Goal: Information Seeking & Learning: Learn about a topic

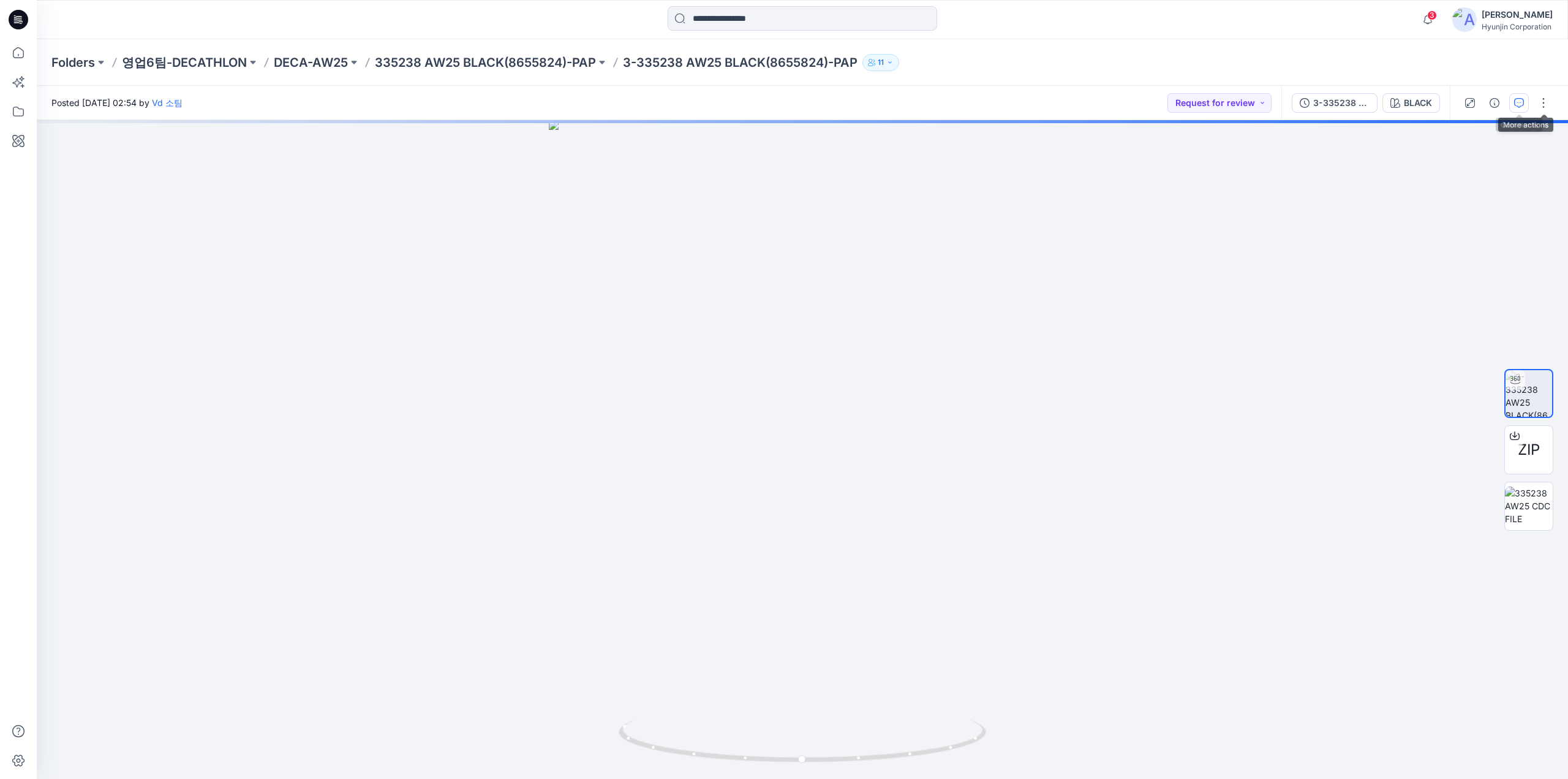
click at [1519, 103] on icon "button" at bounding box center [1518, 102] width 10 height 10
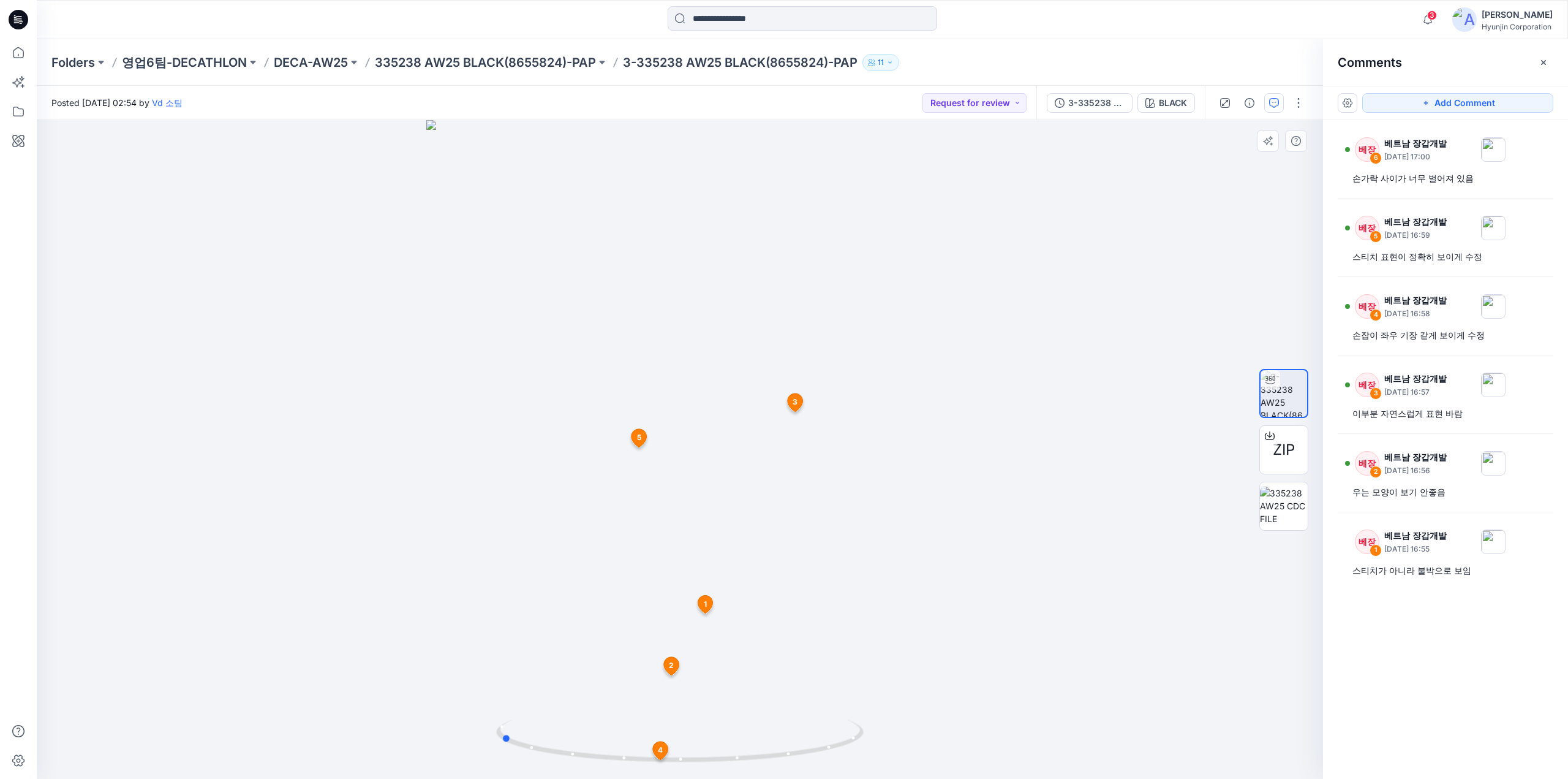
drag, startPoint x: 619, startPoint y: 762, endPoint x: 807, endPoint y: 775, distance: 188.4
click at [807, 775] on div at bounding box center [679, 747] width 368 height 61
drag, startPoint x: 744, startPoint y: 672, endPoint x: 782, endPoint y: 357, distance: 317.3
click at [782, 357] on img at bounding box center [680, 182] width 919 height 1195
drag, startPoint x: 717, startPoint y: 762, endPoint x: 723, endPoint y: 768, distance: 8.5
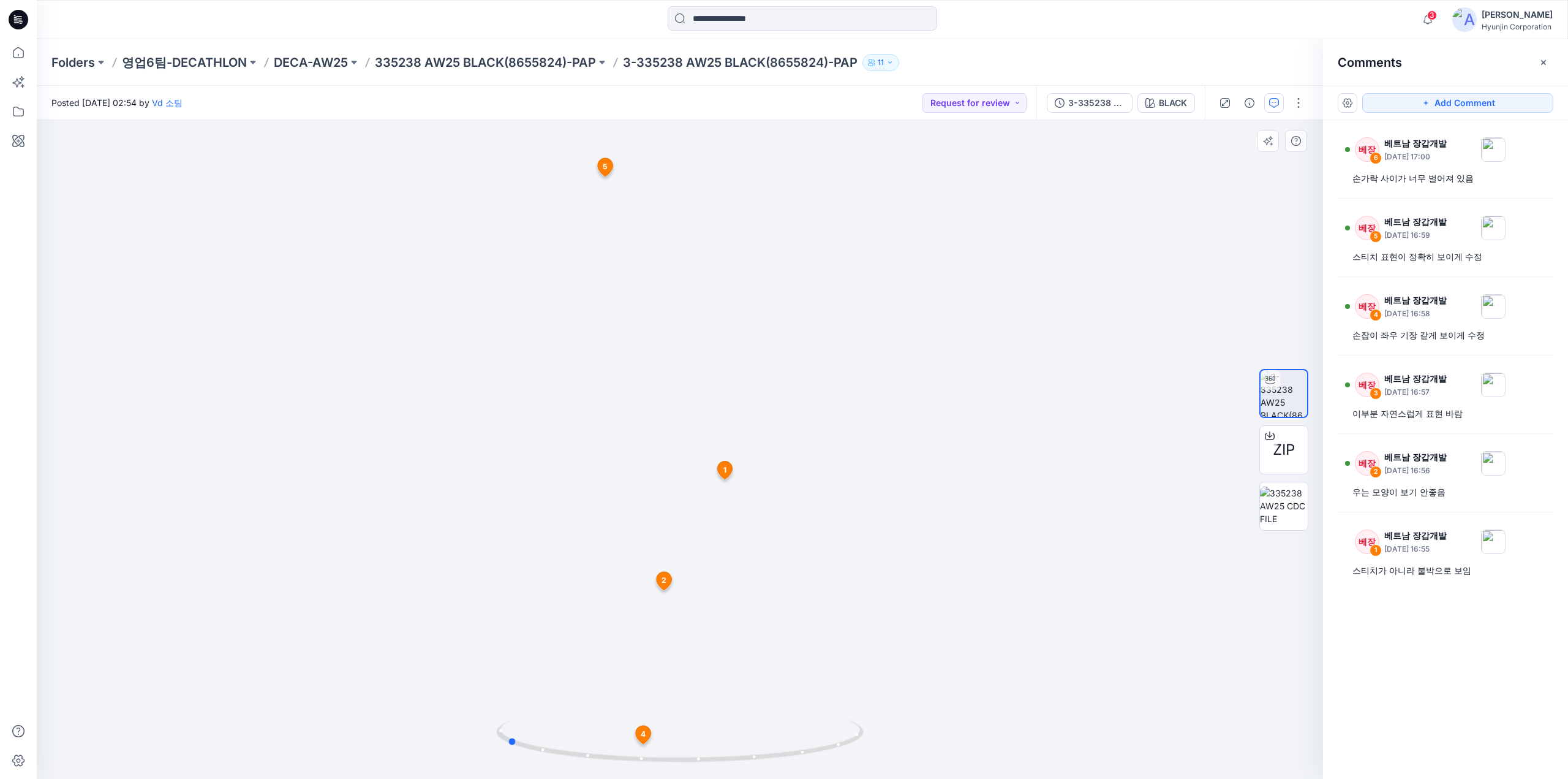
click at [723, 768] on div at bounding box center [679, 747] width 368 height 61
click at [1407, 263] on div "스티치 표현이 정확히 보이게 수정" at bounding box center [1445, 257] width 186 height 15
drag, startPoint x: 692, startPoint y: 758, endPoint x: 877, endPoint y: 770, distance: 185.4
click at [877, 770] on div at bounding box center [680, 449] width 1286 height 658
drag, startPoint x: 721, startPoint y: 377, endPoint x: 743, endPoint y: 290, distance: 89.7
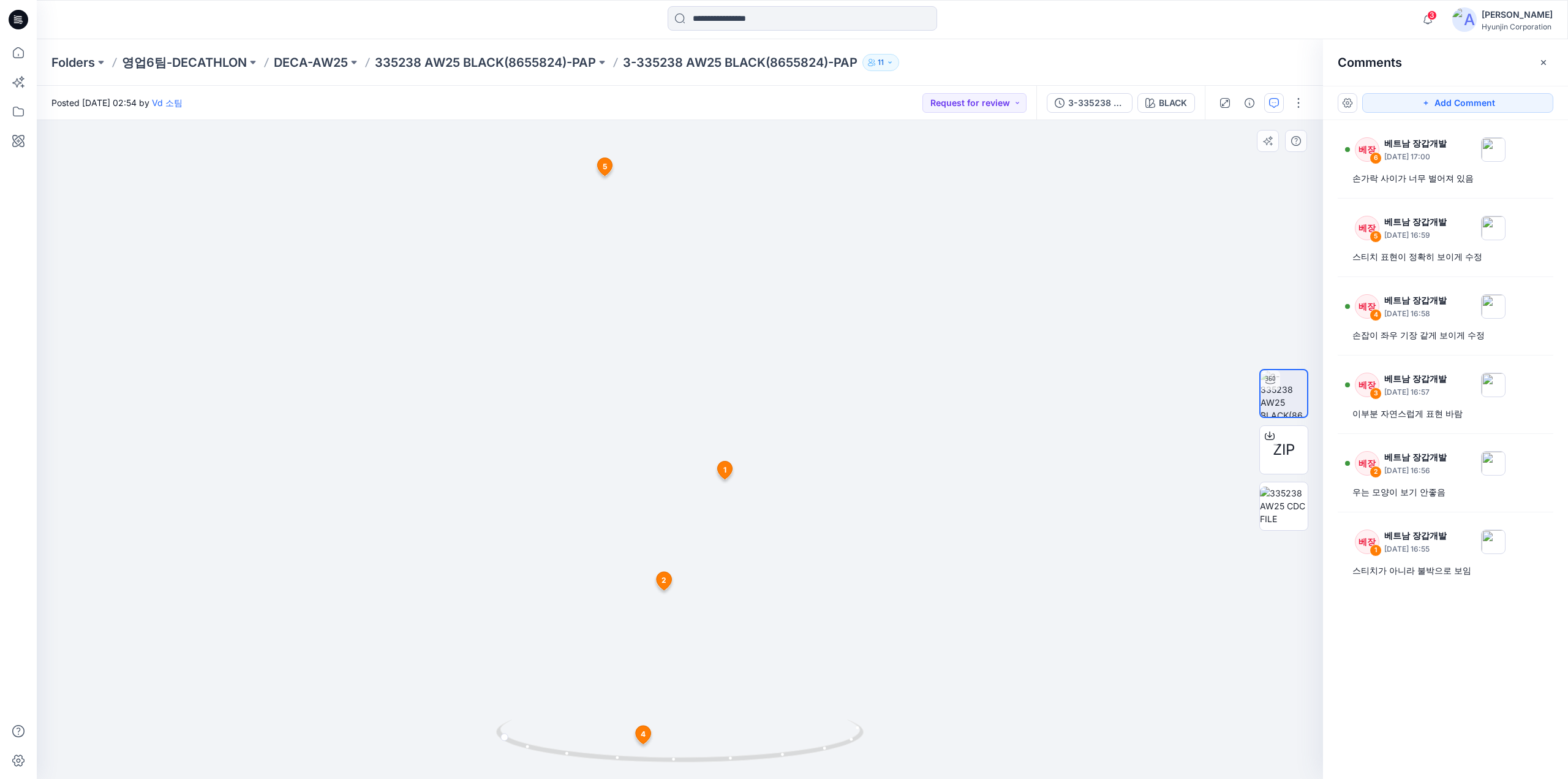
click at [743, 290] on img at bounding box center [680, 182] width 919 height 1195
click at [1421, 576] on div "베장 1 베트남 장갑개발 [DATE] 16:55 스티치가 아니라 불박으로 보임" at bounding box center [1445, 551] width 215 height 64
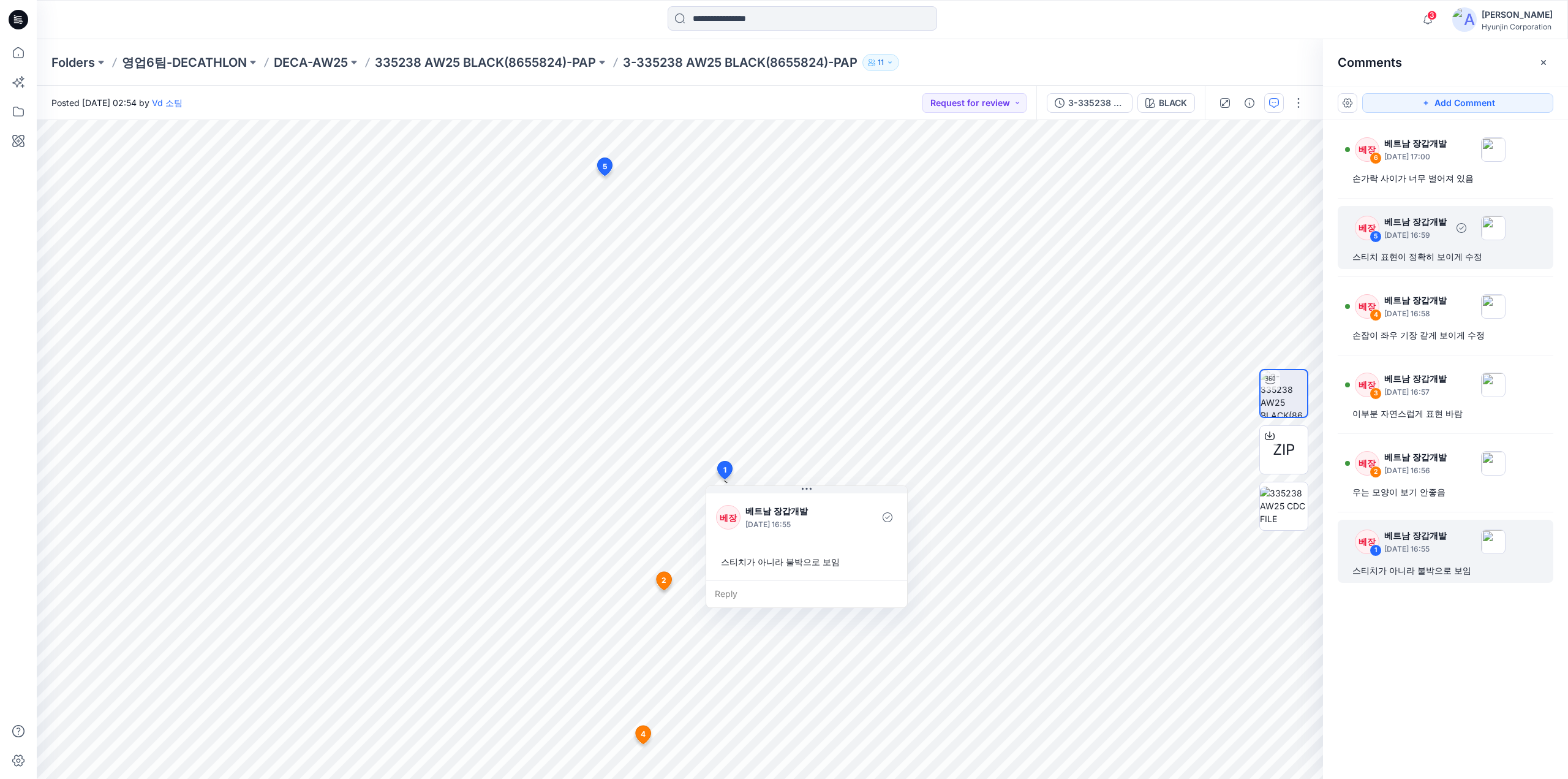
click at [1417, 254] on div "스티치 표현이 정확히 보이게 수정" at bounding box center [1445, 257] width 186 height 15
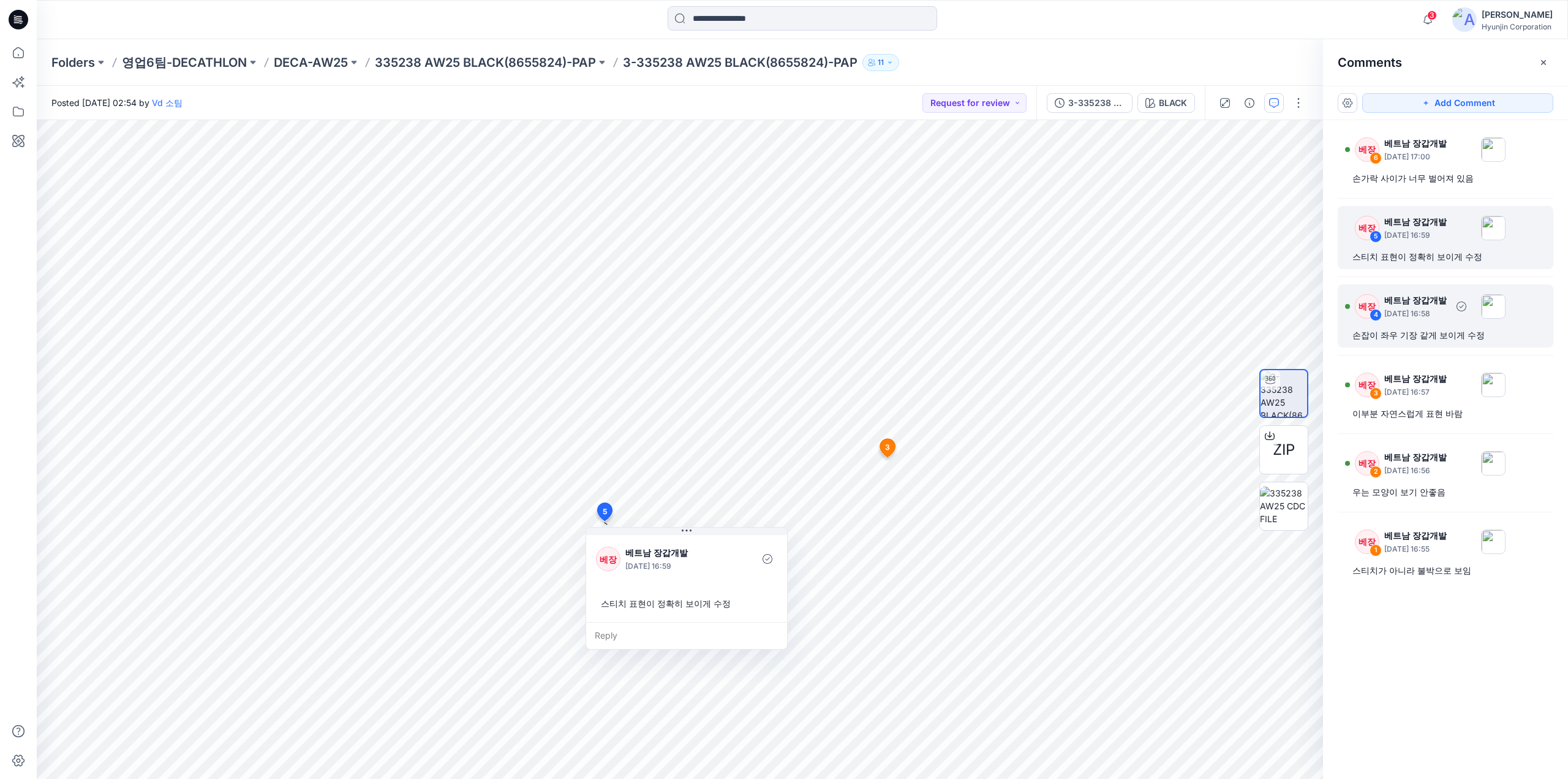
click at [1407, 338] on div "손잡이 좌우 기장 같게 보이게 수정" at bounding box center [1445, 334] width 186 height 15
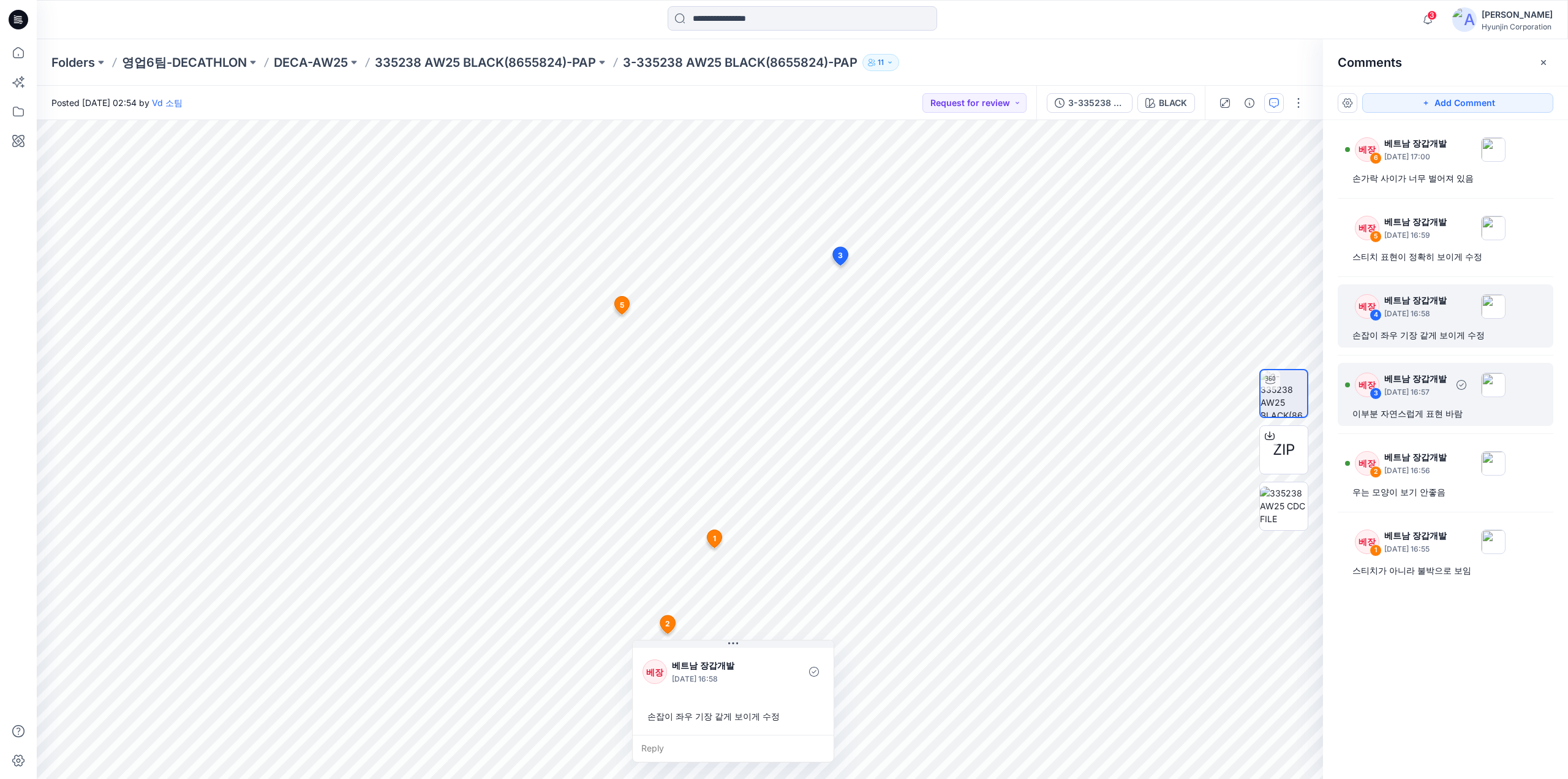
click at [1394, 416] on div "이부분 자연스럽게 표현 바람" at bounding box center [1445, 413] width 186 height 15
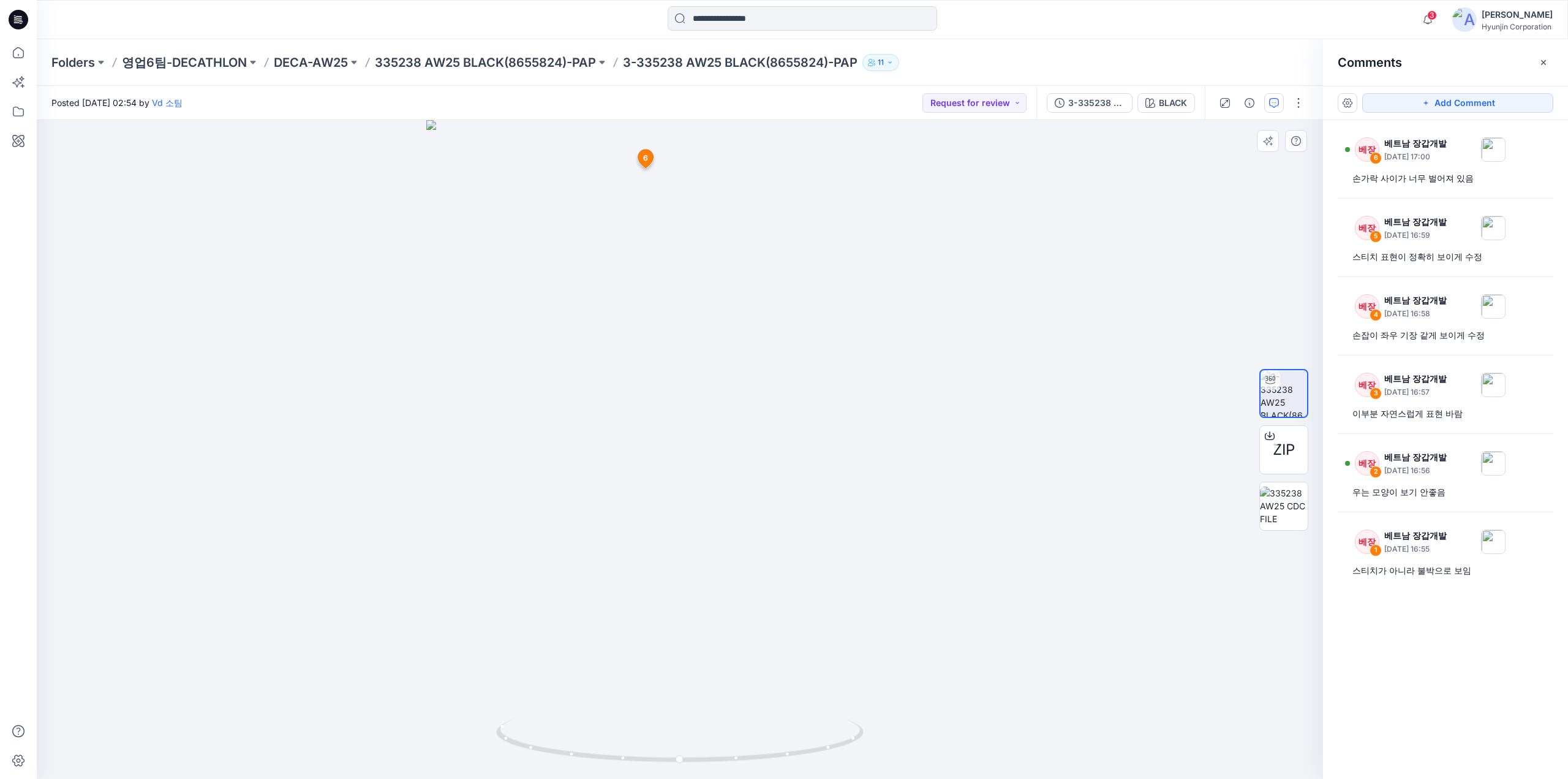
drag, startPoint x: 951, startPoint y: 586, endPoint x: 905, endPoint y: 588, distance: 46.0
click at [905, 588] on div at bounding box center [680, 449] width 1286 height 658
drag, startPoint x: 648, startPoint y: 759, endPoint x: 861, endPoint y: 759, distance: 213.0
click at [861, 759] on icon at bounding box center [681, 742] width 370 height 46
click at [1393, 419] on div "이부분 자연스럽게 표현 바람" at bounding box center [1445, 413] width 186 height 15
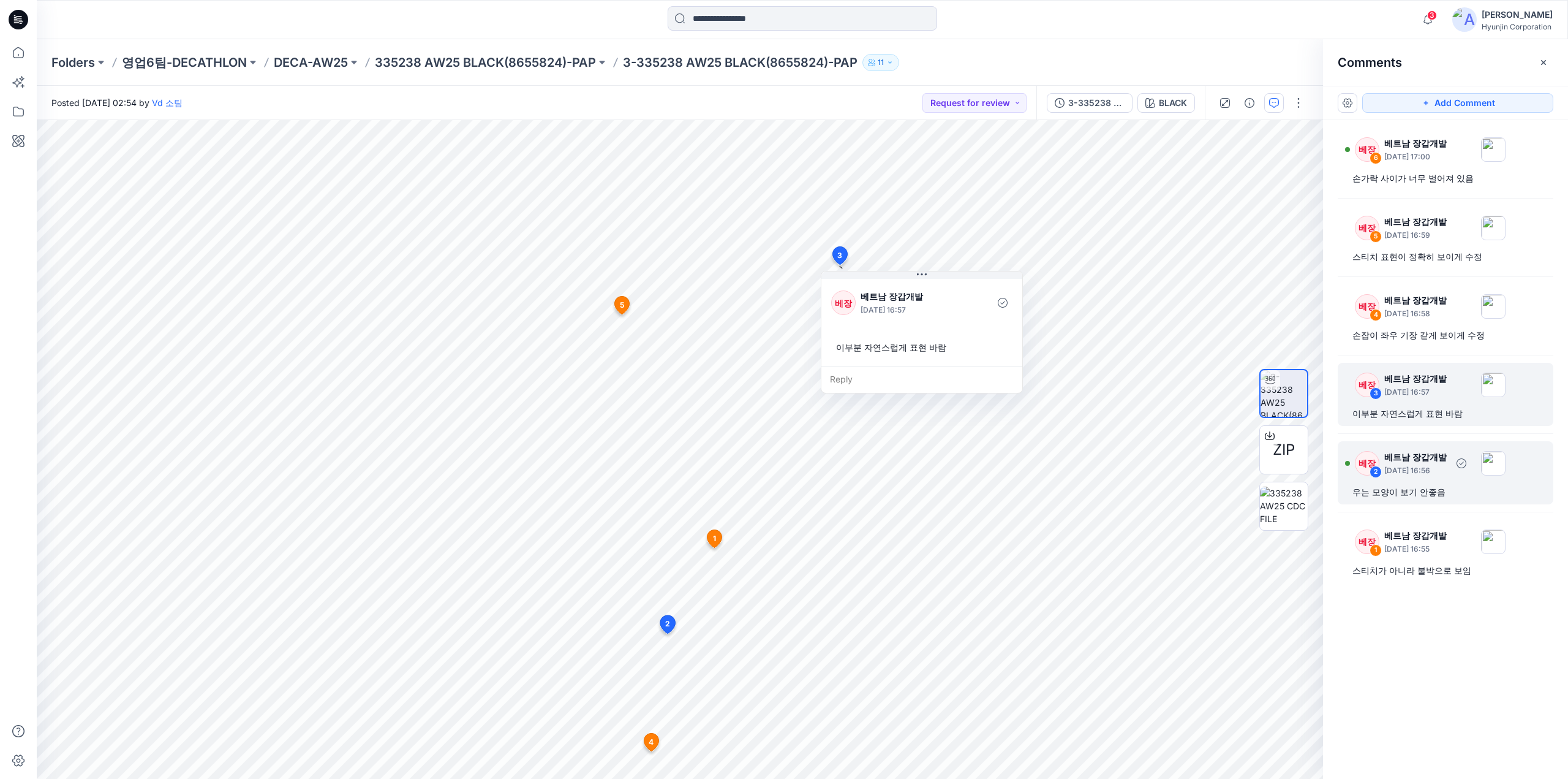
click at [1435, 494] on div "우는 모양이 보기 안좋음" at bounding box center [1445, 491] width 186 height 15
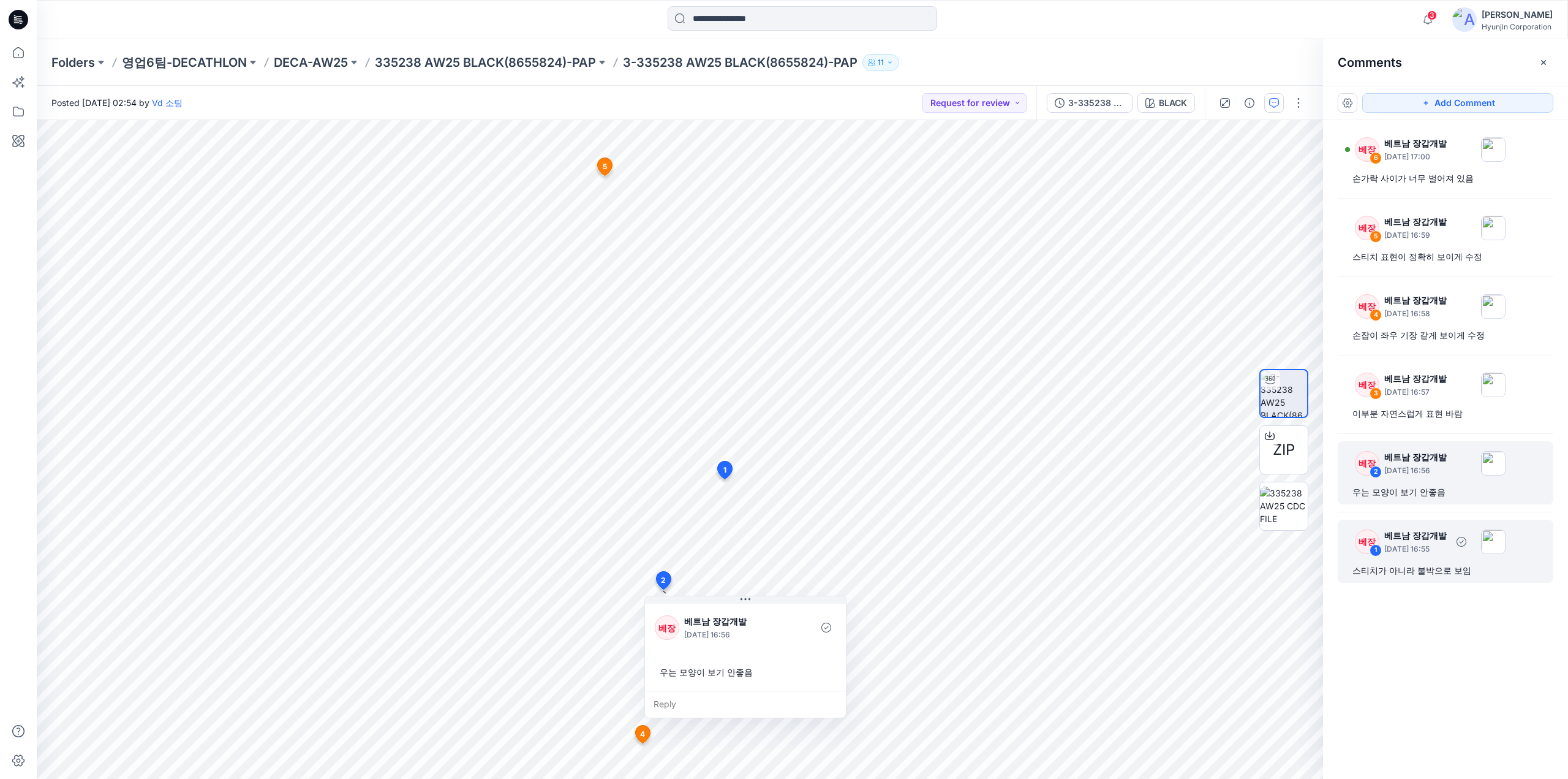
click at [1445, 560] on div "베장 1 베트남 장갑개발 [DATE] 16:55 스티치가 아니라 불박으로 보임" at bounding box center [1445, 551] width 215 height 64
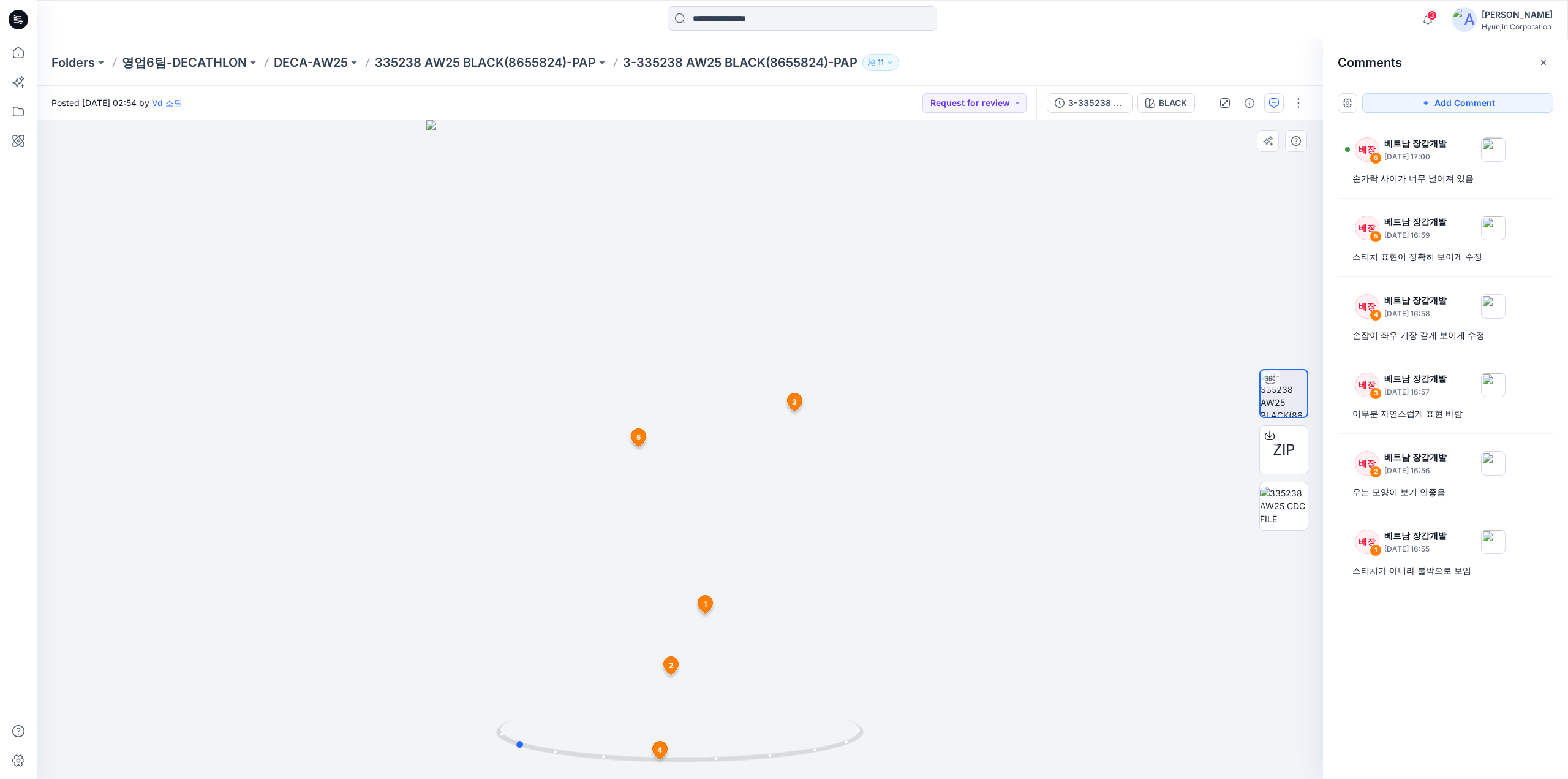
drag, startPoint x: 746, startPoint y: 755, endPoint x: 899, endPoint y: 754, distance: 153.0
click at [899, 754] on div at bounding box center [680, 449] width 1286 height 658
drag, startPoint x: 27, startPoint y: 13, endPoint x: 34, endPoint y: 12, distance: 7.1
click at [27, 13] on icon at bounding box center [19, 19] width 19 height 39
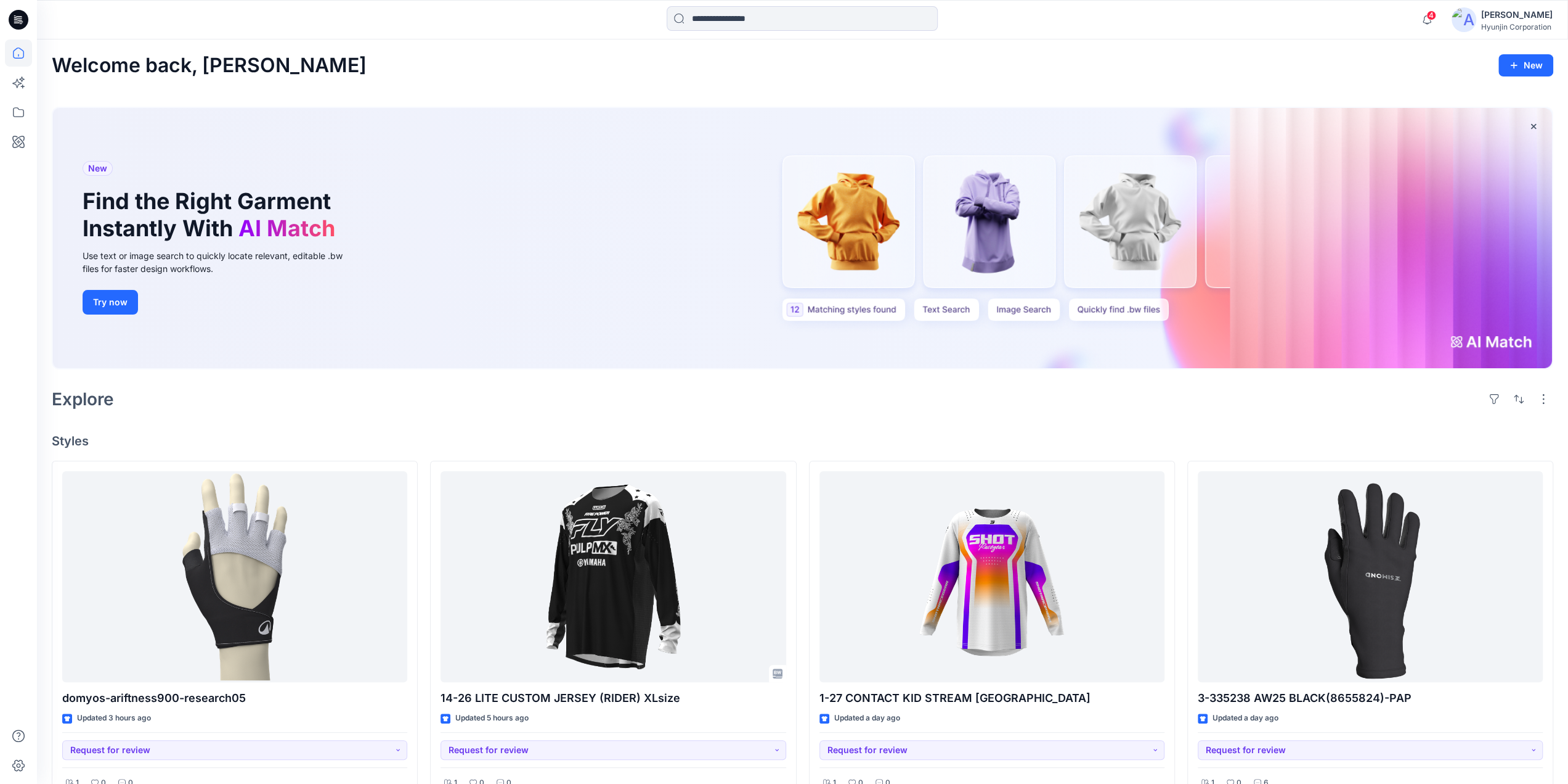
click at [540, 409] on div "Explore" at bounding box center [802, 399] width 1501 height 29
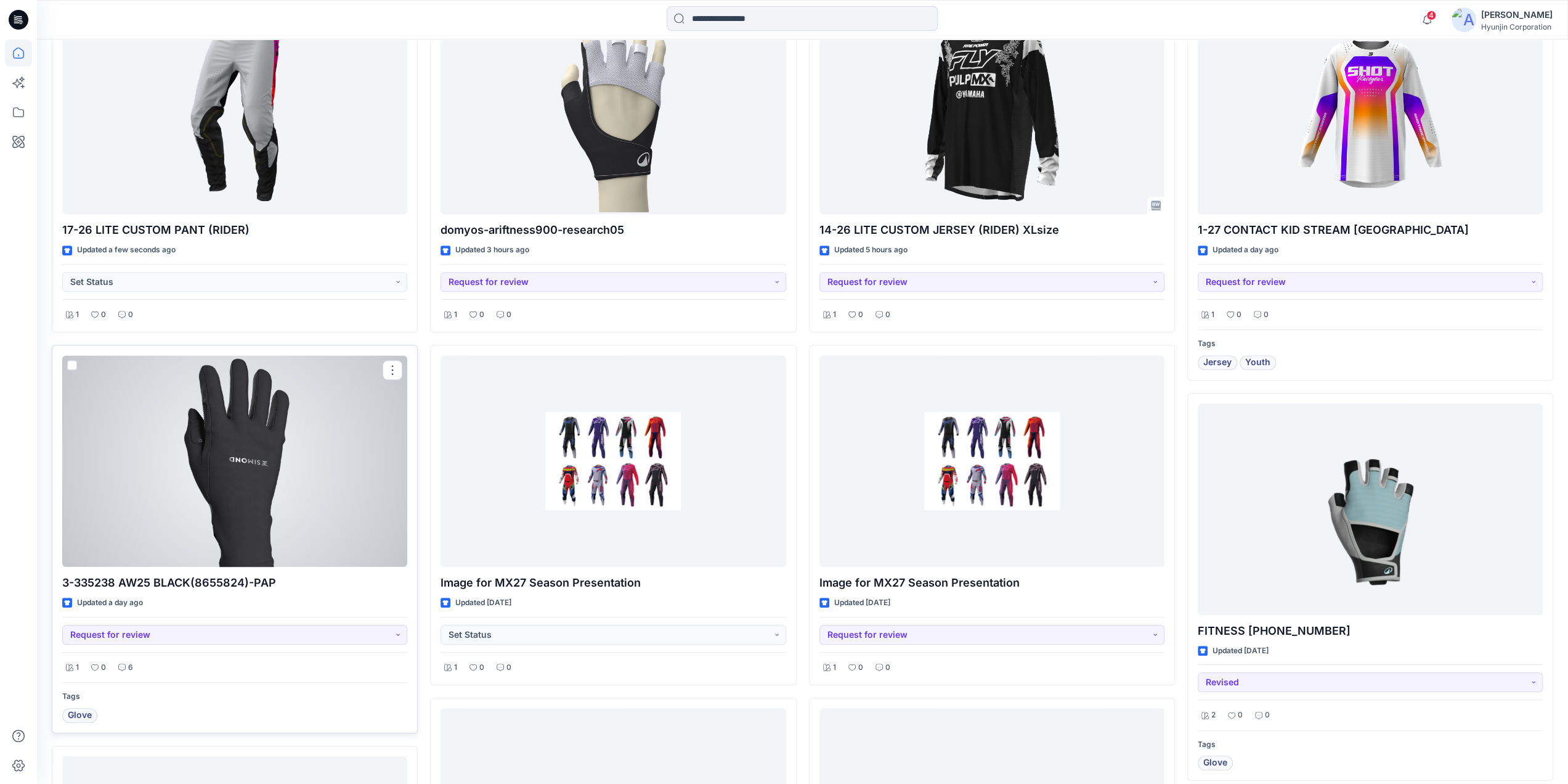
scroll to position [429, 0]
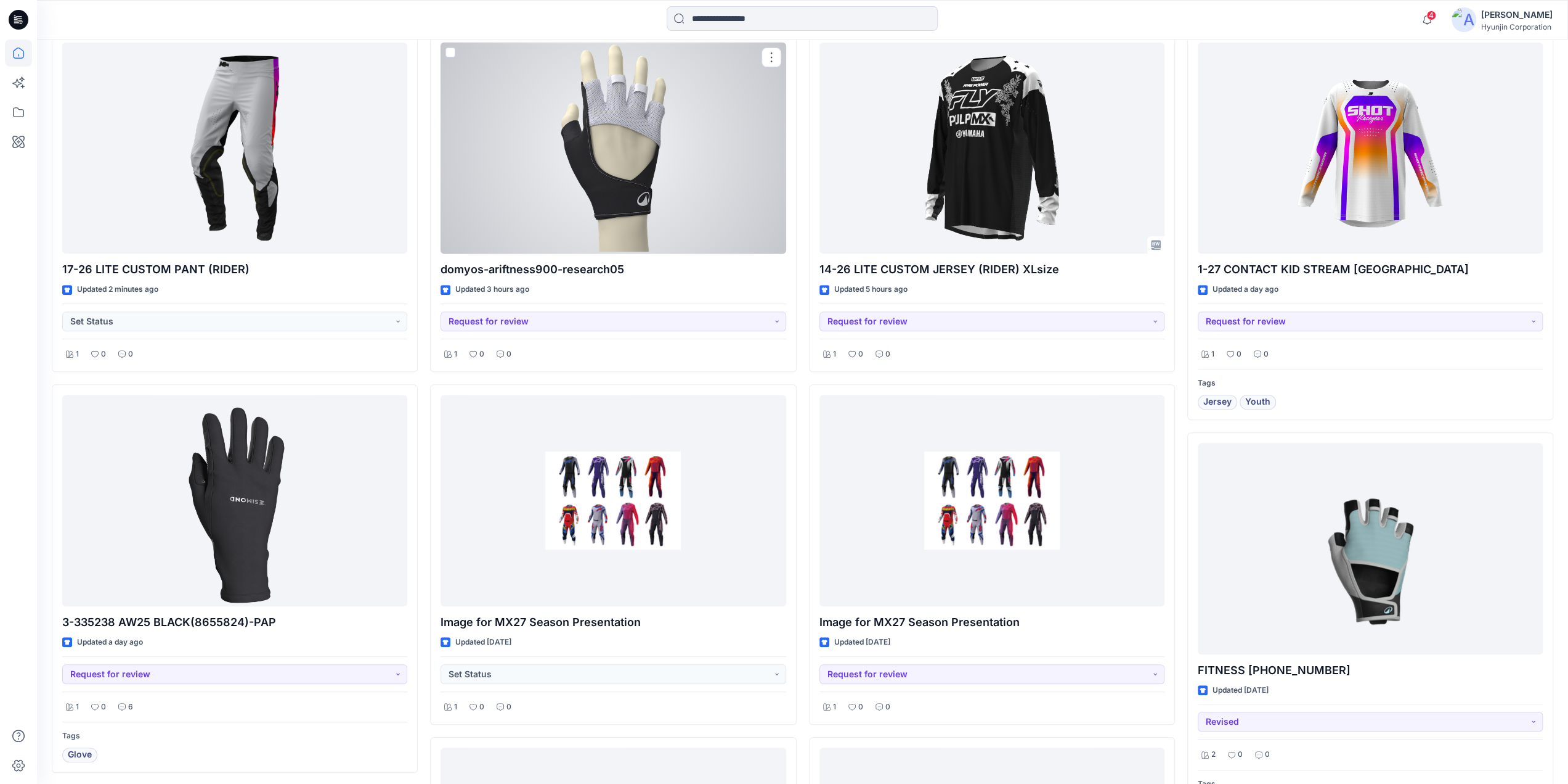
drag, startPoint x: 547, startPoint y: 153, endPoint x: 576, endPoint y: 158, distance: 29.4
click at [547, 153] on div at bounding box center [612, 148] width 345 height 211
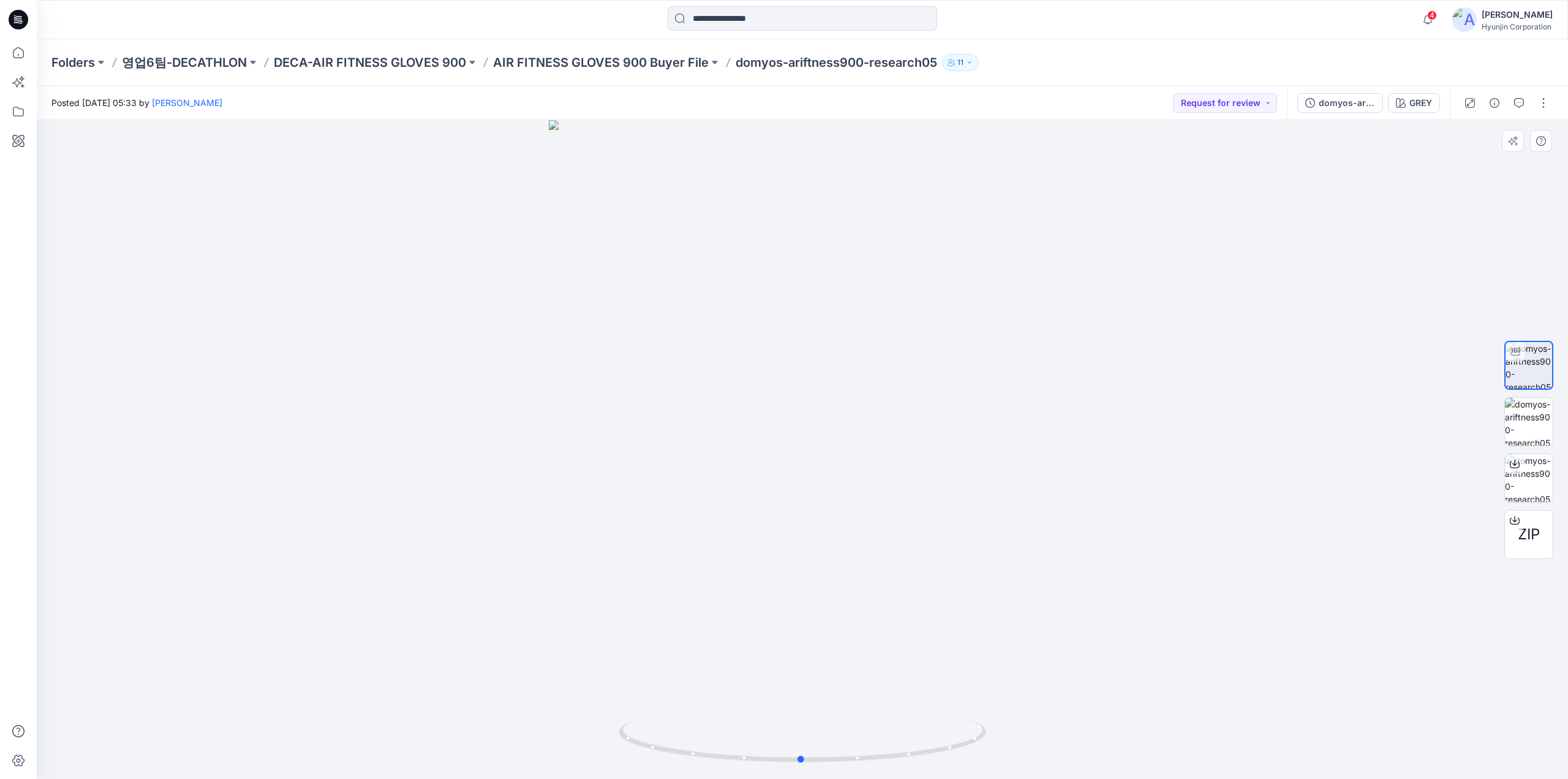
drag, startPoint x: 1037, startPoint y: 256, endPoint x: 668, endPoint y: 355, distance: 382.0
click at [668, 355] on div at bounding box center [803, 449] width 1531 height 658
drag, startPoint x: 879, startPoint y: 484, endPoint x: 1146, endPoint y: 501, distance: 267.5
click at [1146, 501] on div at bounding box center [803, 449] width 1531 height 658
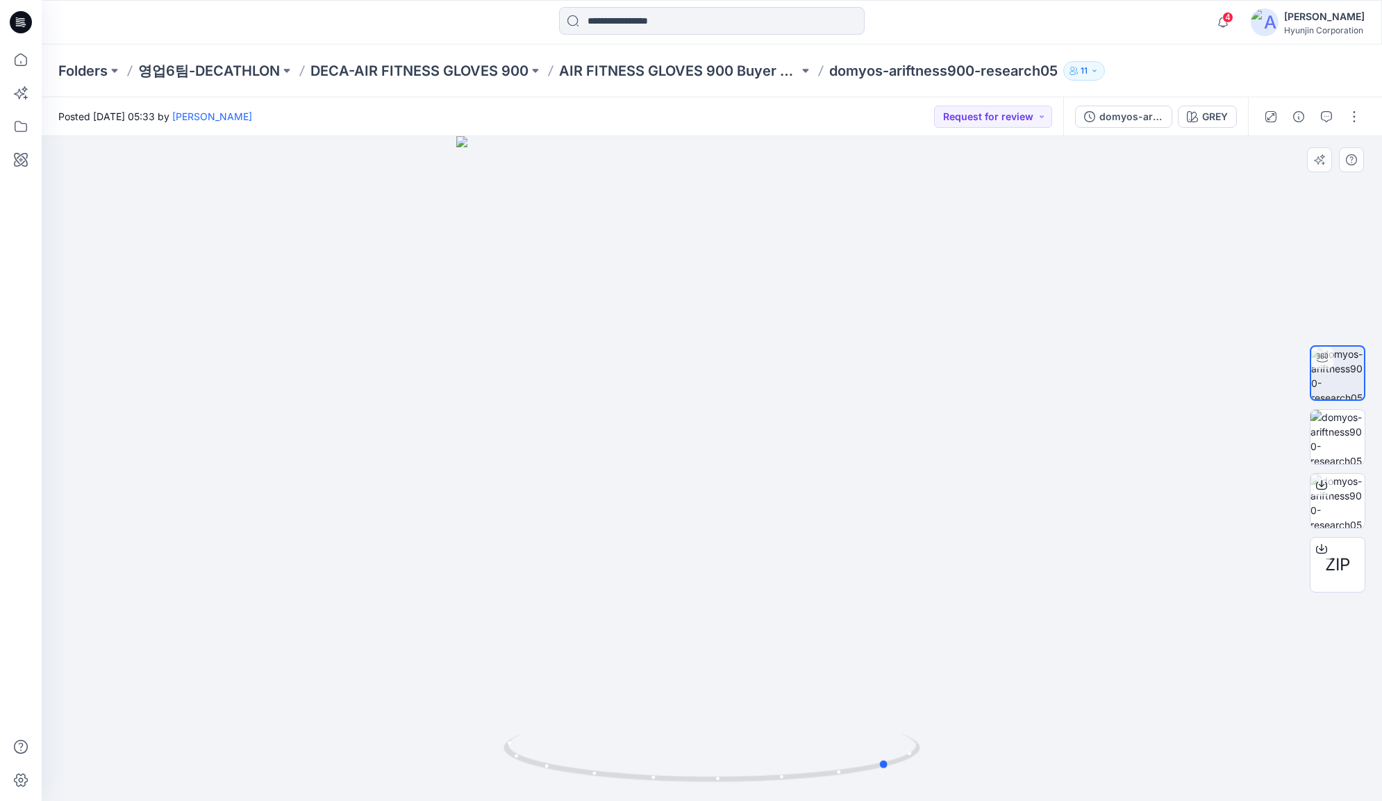
drag, startPoint x: 894, startPoint y: 491, endPoint x: 869, endPoint y: 537, distance: 52.2
click at [869, 537] on div at bounding box center [712, 468] width 1340 height 664
